Goal: Communication & Community: Answer question/provide support

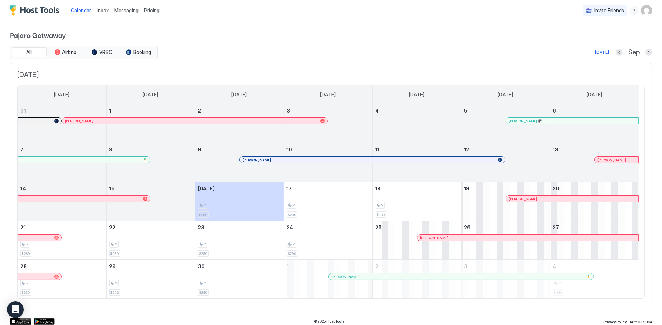
click at [121, 9] on span "Messaging" at bounding box center [126, 10] width 24 height 6
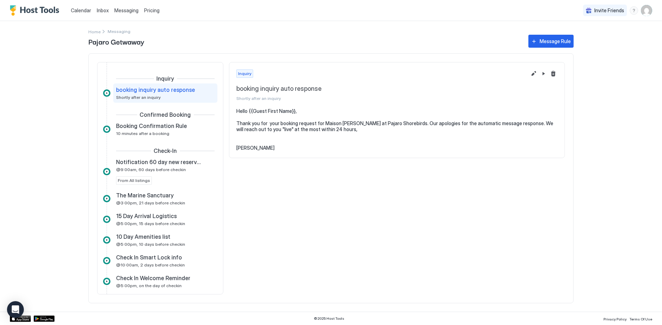
click at [102, 11] on span "Inbox" at bounding box center [103, 10] width 12 height 6
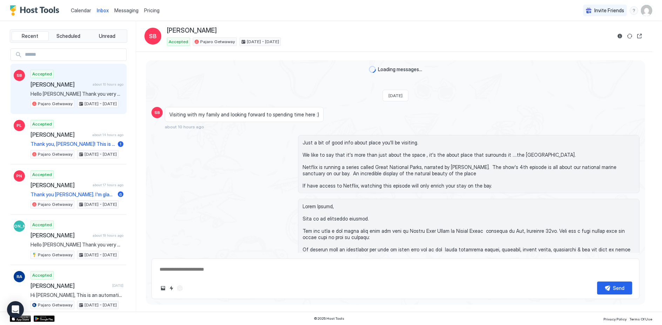
scroll to position [668, 0]
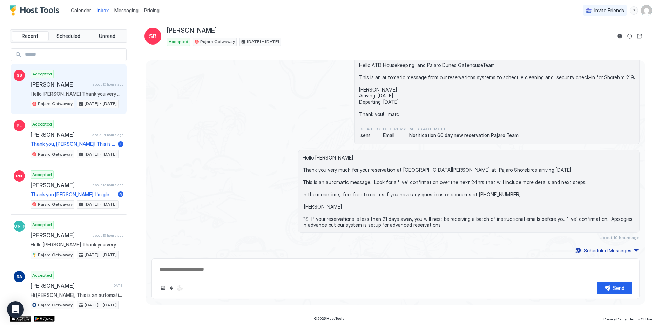
click at [53, 91] on span "Hello [PERSON_NAME] Thank you very much for your reservation at [GEOGRAPHIC_DAT…" at bounding box center [76, 94] width 93 height 6
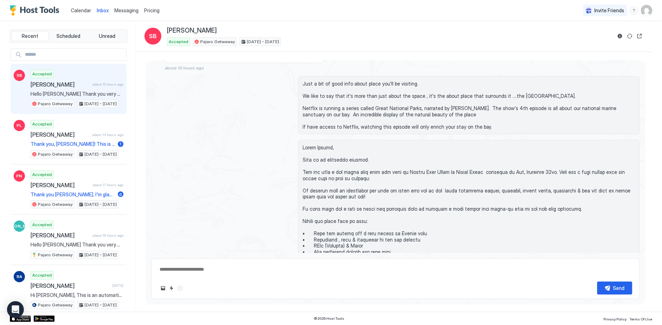
scroll to position [0, 0]
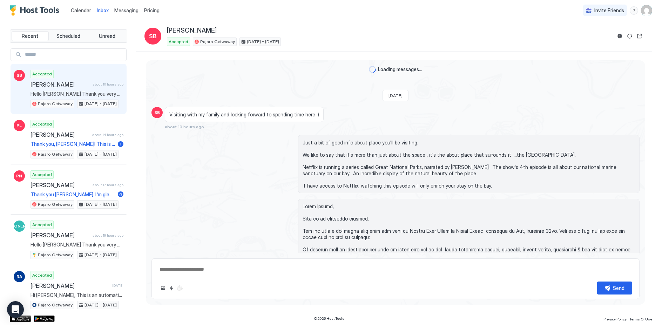
type textarea "*"
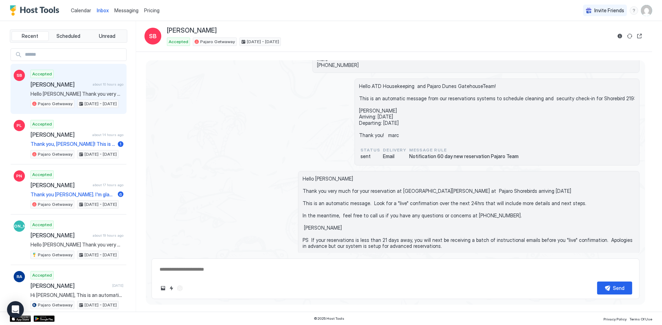
scroll to position [644, 0]
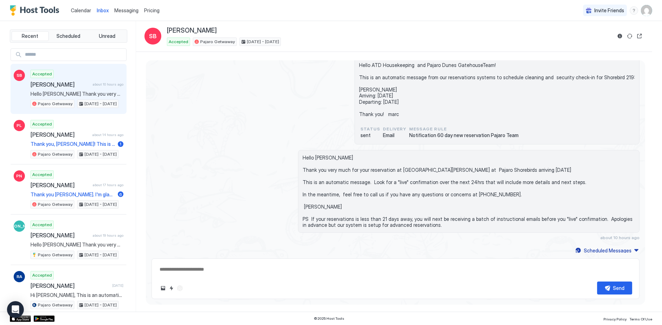
click at [53, 93] on span "Hello [PERSON_NAME] Thank you very much for your reservation at [GEOGRAPHIC_DAT…" at bounding box center [76, 94] width 93 height 6
click at [53, 81] on span "[PERSON_NAME]" at bounding box center [59, 84] width 59 height 7
click at [172, 286] on button "Quick reply" at bounding box center [171, 288] width 8 height 8
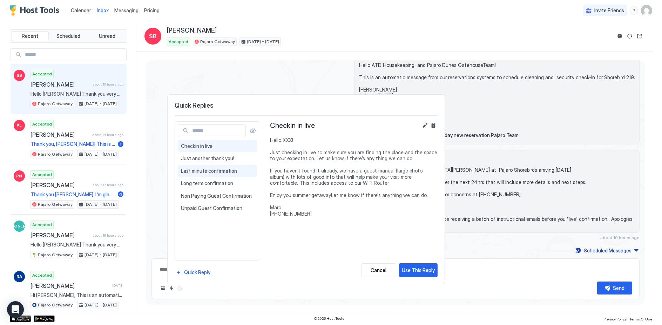
click at [207, 168] on span "Last minute confirmation" at bounding box center [217, 171] width 73 height 6
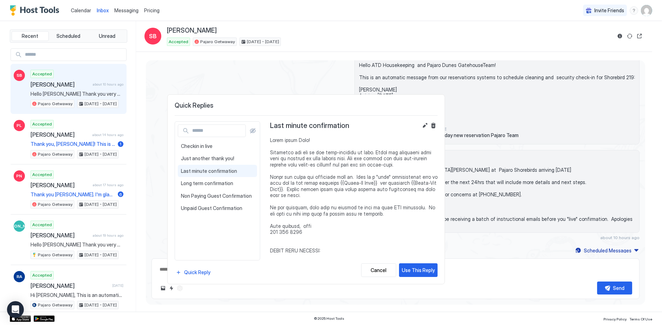
click at [304, 139] on span at bounding box center [354, 250] width 168 height 227
click at [425, 126] on button "Edit" at bounding box center [425, 125] width 8 height 8
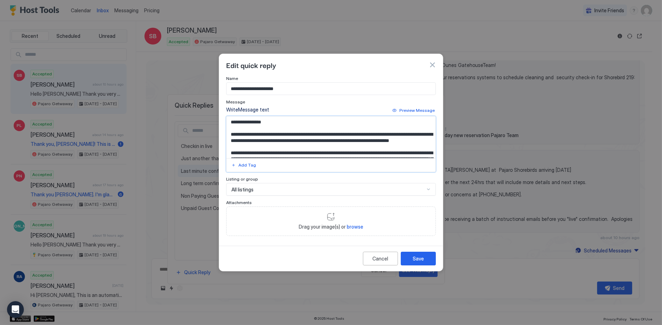
click at [265, 121] on textarea "Input Field" at bounding box center [330, 137] width 209 height 42
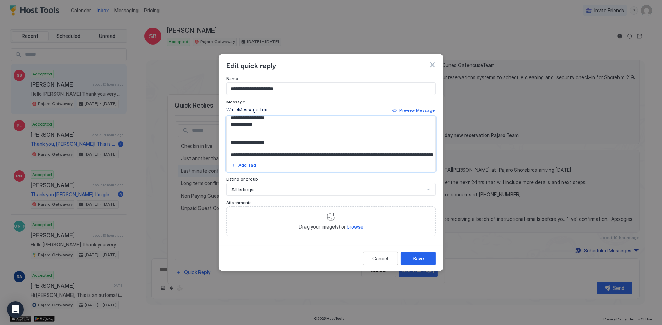
scroll to position [172, 0]
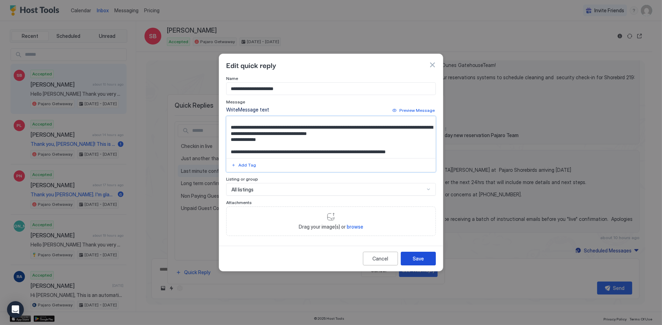
type textarea "**********"
click at [422, 257] on div "Save" at bounding box center [418, 258] width 11 height 7
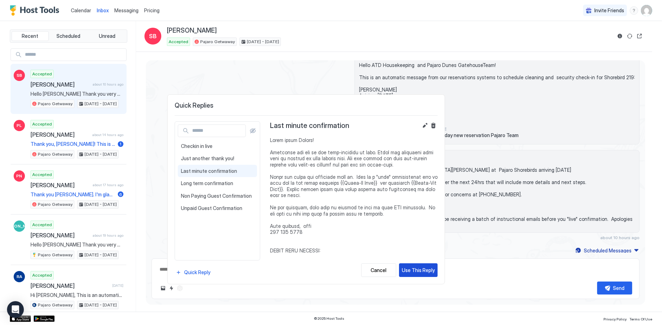
click at [420, 268] on div "Use This Reply" at bounding box center [418, 269] width 33 height 7
type textarea "*"
type textarea "**********"
